Goal: Book appointment/travel/reservation

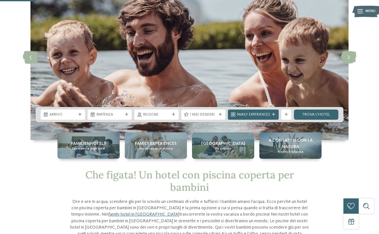
scroll to position [45, 0]
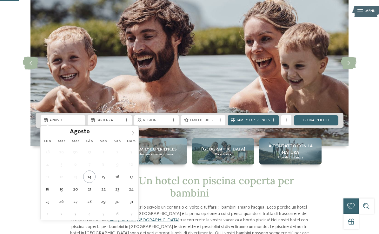
click at [134, 135] on icon at bounding box center [133, 133] width 4 height 4
click at [134, 134] on icon at bounding box center [133, 133] width 4 height 4
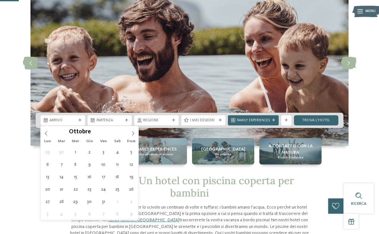
click at [136, 134] on span at bounding box center [133, 131] width 11 height 11
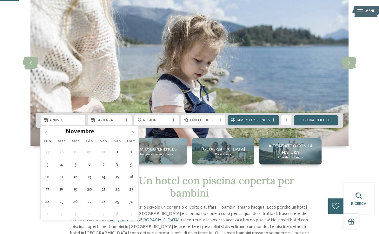
click at [137, 135] on span at bounding box center [133, 131] width 11 height 11
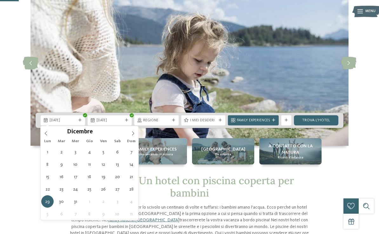
type div "[DATE]"
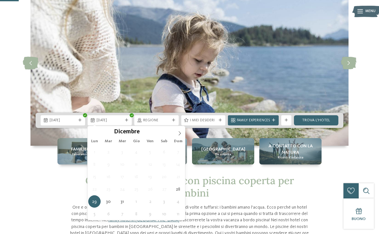
click at [122, 120] on span "[DATE]" at bounding box center [110, 120] width 27 height 5
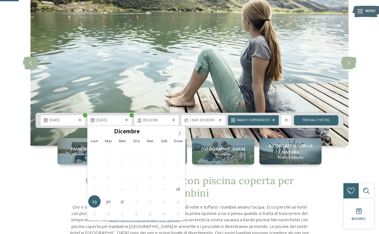
click at [183, 135] on span at bounding box center [179, 131] width 11 height 11
type input "****"
type div "[DATE]"
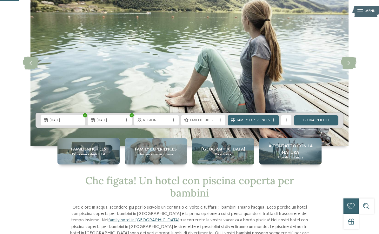
click at [169, 124] on div "Regione" at bounding box center [156, 120] width 44 height 10
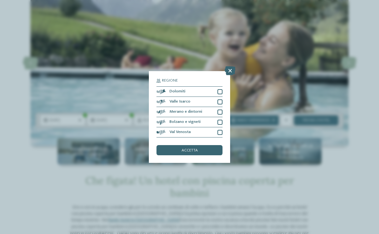
click at [220, 89] on div at bounding box center [220, 91] width 5 height 5
click at [221, 107] on div "Merano e dintorni" at bounding box center [190, 112] width 66 height 10
click at [216, 145] on div "accetta" at bounding box center [190, 150] width 66 height 10
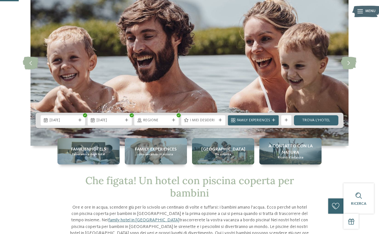
click at [210, 123] on div "I miei desideri" at bounding box center [203, 120] width 44 height 10
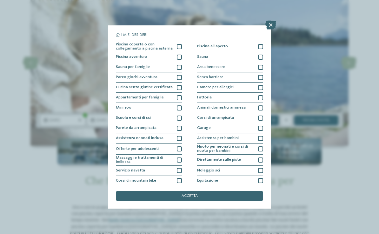
click at [263, 69] on div at bounding box center [260, 67] width 5 height 5
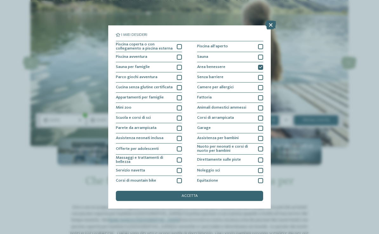
click at [258, 44] on div "Piscina all'aperto" at bounding box center [230, 46] width 66 height 11
click at [179, 78] on div at bounding box center [179, 77] width 5 height 5
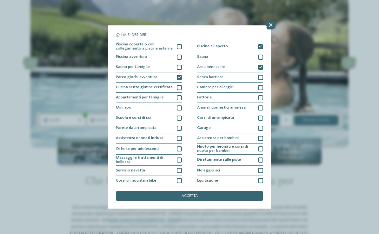
click at [214, 191] on div "accetta" at bounding box center [189, 196] width 147 height 10
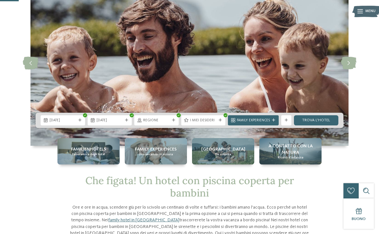
click at [271, 121] on div "Family Experiences" at bounding box center [254, 120] width 36 height 5
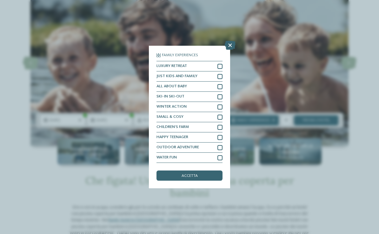
scroll to position [0, 0]
click at [226, 46] on div "Family Experiences LUXURY RETREAT JUST KIDS AND FAMILY" at bounding box center [189, 117] width 81 height 143
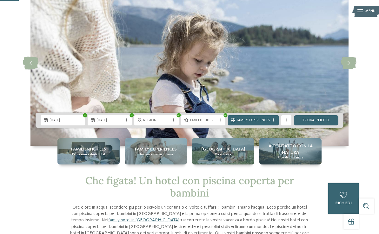
click at [329, 121] on link "trova l’hotel" at bounding box center [316, 120] width 44 height 10
